Goal: Browse casually

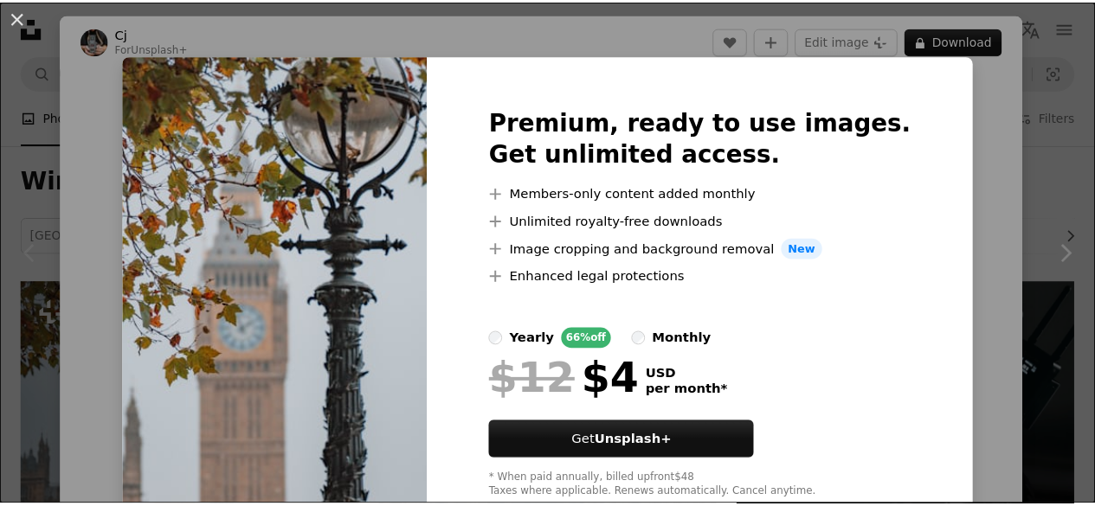
scroll to position [277, 0]
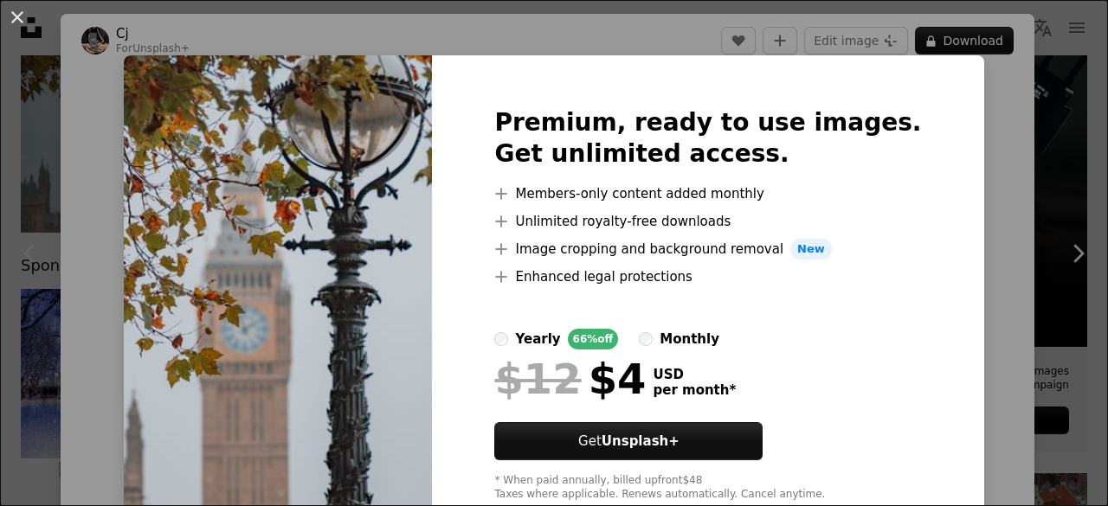
click at [959, 264] on div "An X shape Premium, ready to use images. Get unlimited access. A plus sign Memb…" at bounding box center [554, 253] width 1108 height 506
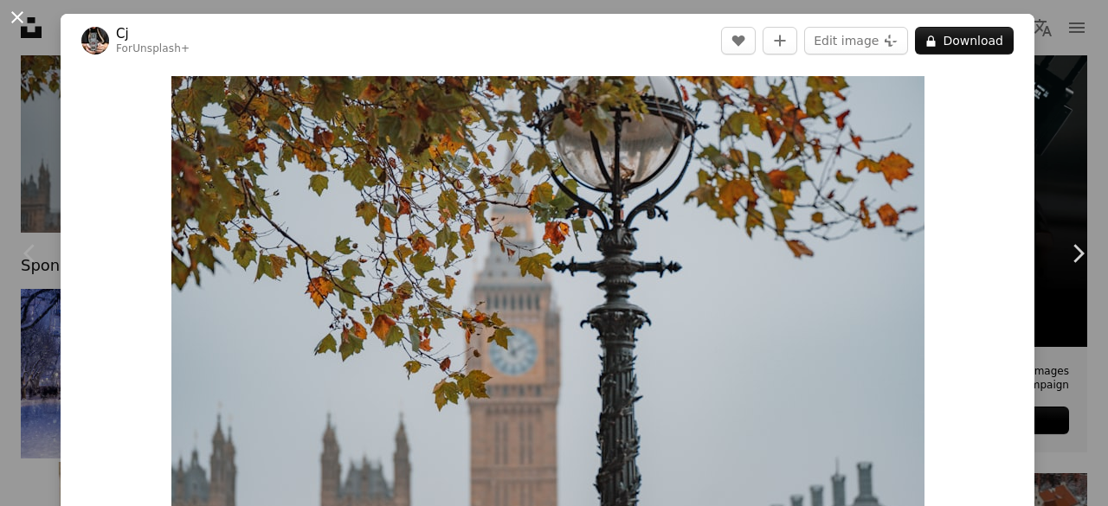
click at [1056, 179] on link "Chevron right" at bounding box center [1077, 253] width 61 height 166
click at [12, 7] on button "An X shape" at bounding box center [17, 17] width 21 height 21
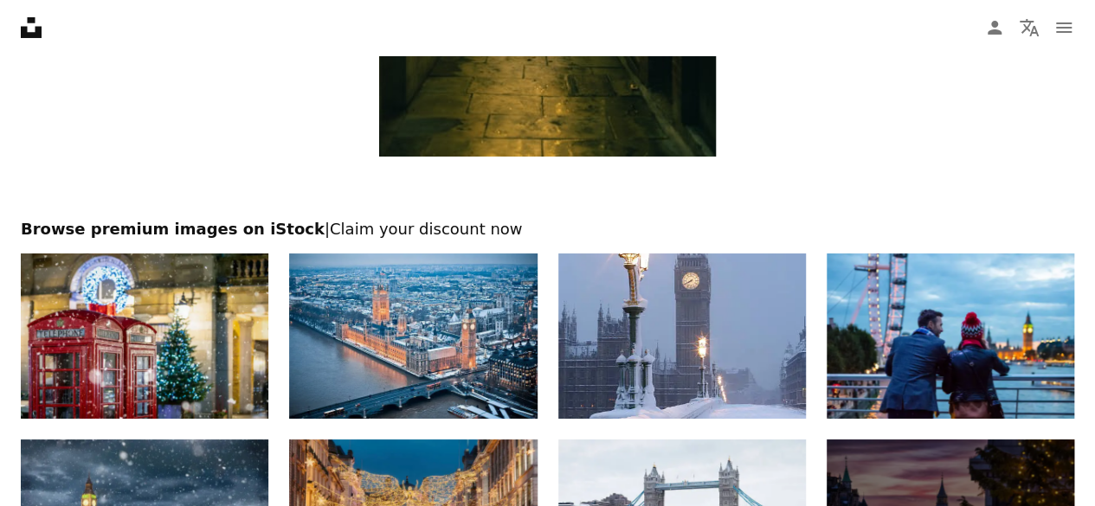
scroll to position [3288, 0]
